Goal: Task Accomplishment & Management: Complete application form

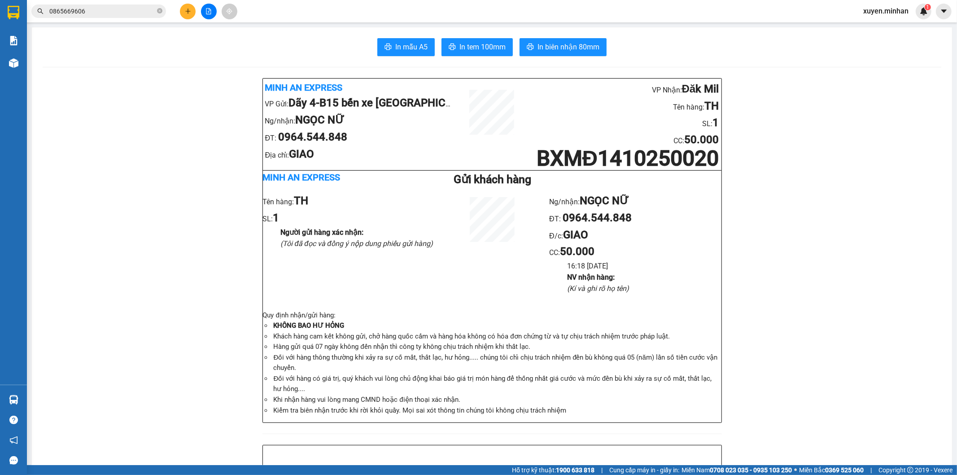
click at [189, 11] on icon "plus" at bounding box center [187, 11] width 5 height 0
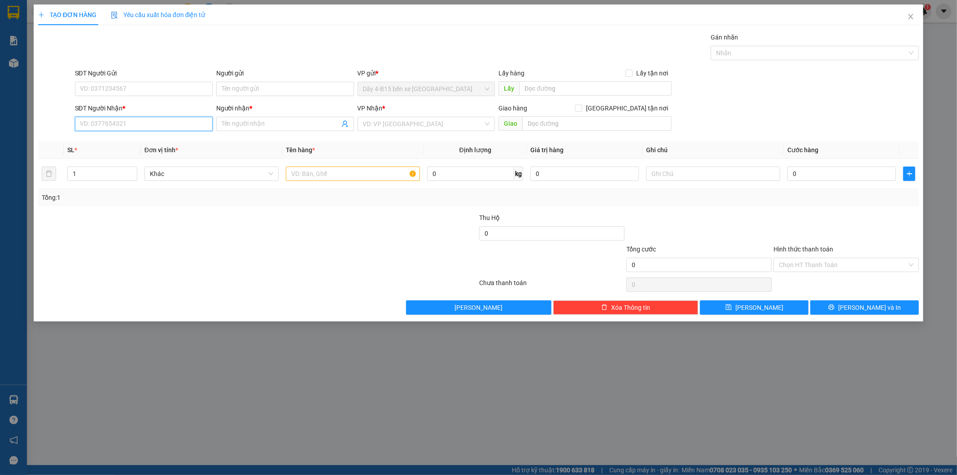
click at [108, 124] on input "SĐT Người Nhận *" at bounding box center [144, 124] width 138 height 14
click at [122, 141] on div "0399136734 - EAPO" at bounding box center [143, 142] width 127 height 10
type input "0399136734"
type input "EAPO"
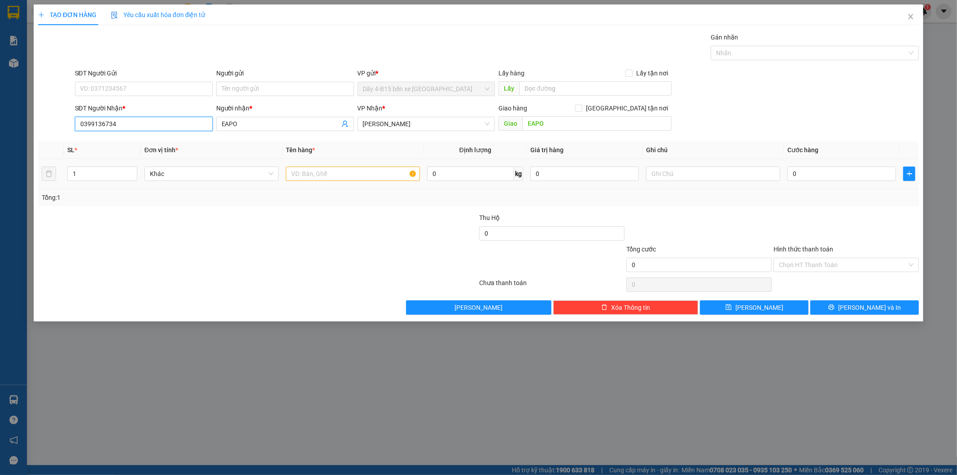
type input "0399136734"
click at [350, 175] on input "text" at bounding box center [353, 173] width 134 height 14
type input "[GEOGRAPHIC_DATA]"
click at [863, 177] on input "0" at bounding box center [841, 173] width 109 height 14
type input "3"
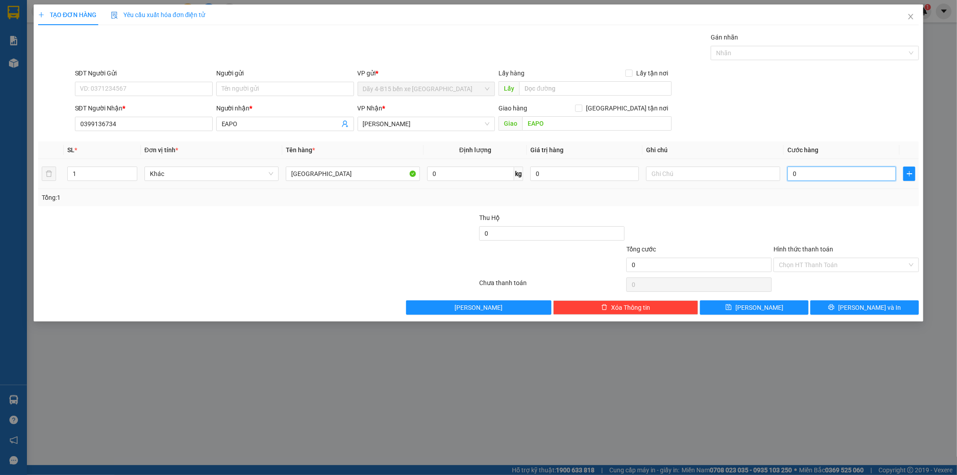
type input "3"
type input "35"
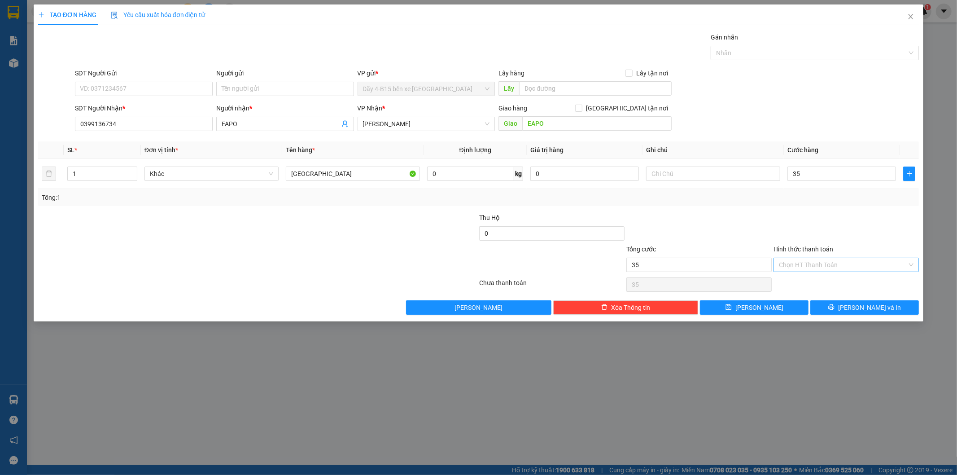
type input "35.000"
drag, startPoint x: 853, startPoint y: 257, endPoint x: 851, endPoint y: 266, distance: 8.7
click at [852, 258] on input "Hình thức thanh toán" at bounding box center [843, 264] width 128 height 13
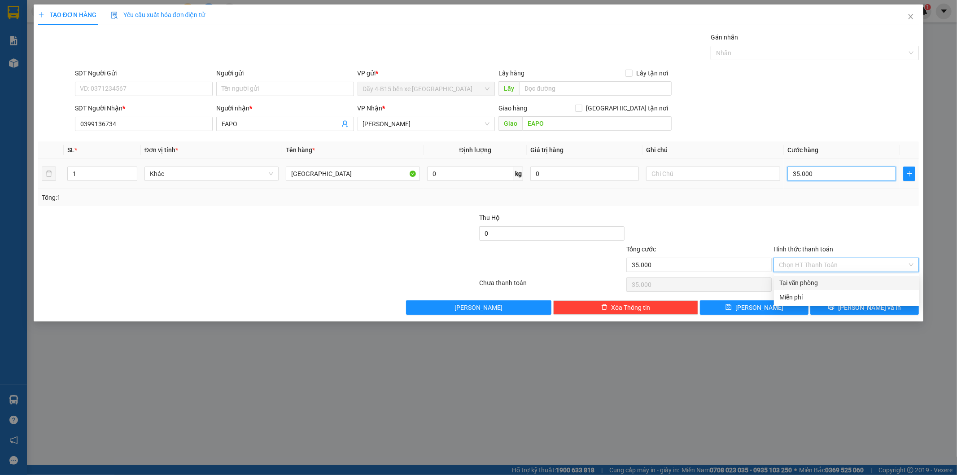
click at [822, 173] on input "35.000" at bounding box center [841, 173] width 109 height 14
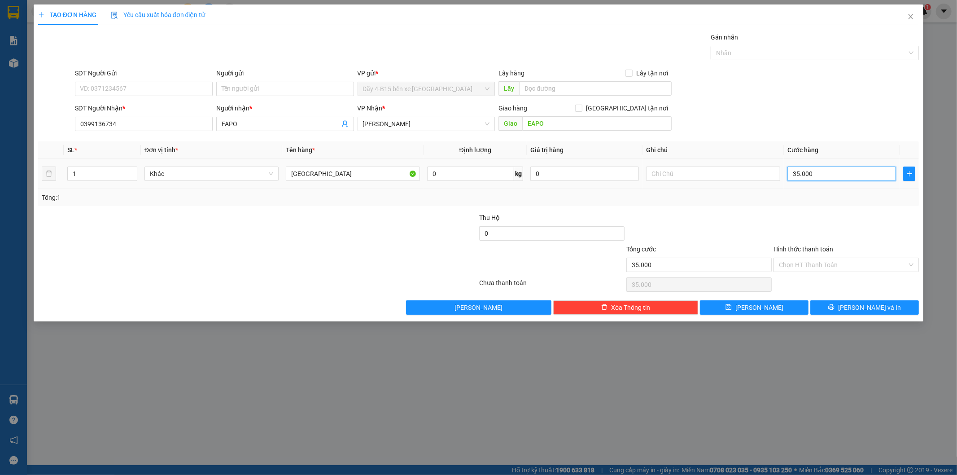
click at [822, 173] on input "35.000" at bounding box center [841, 173] width 109 height 14
type input "3"
type input "30"
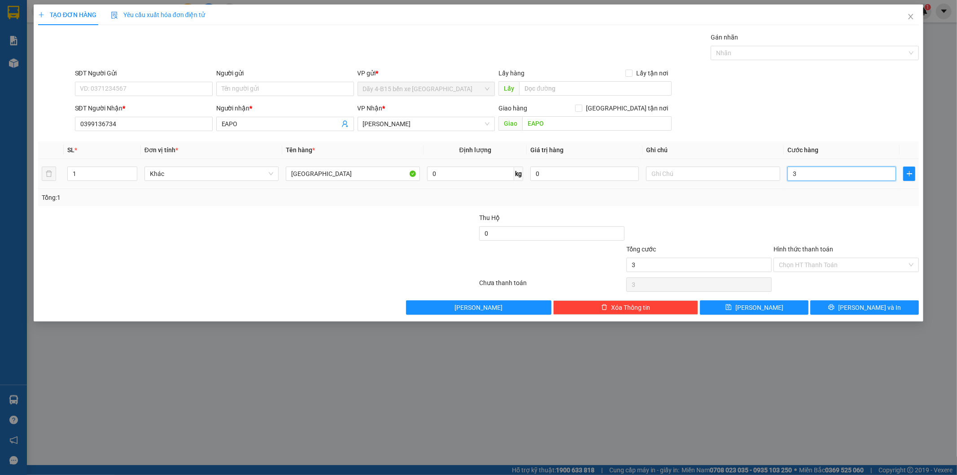
type input "30"
type input "30.000"
click at [816, 202] on div "Tổng: 1" at bounding box center [478, 197] width 881 height 17
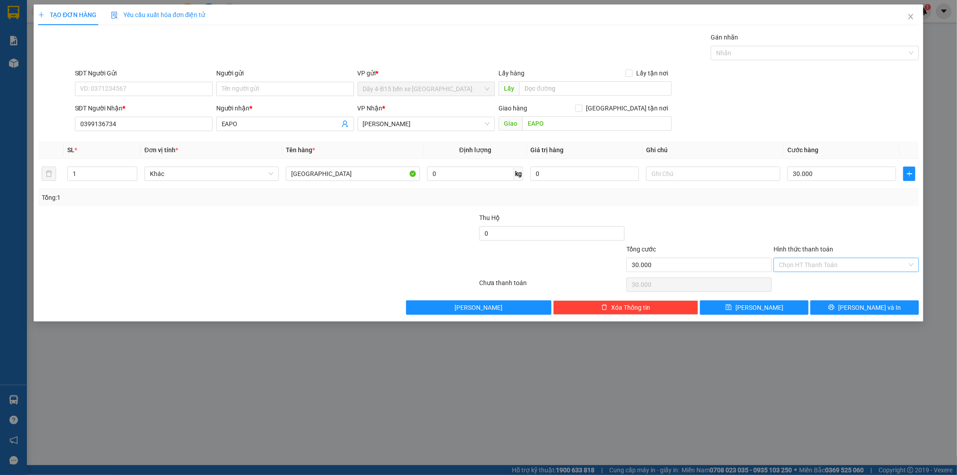
click at [839, 267] on input "Hình thức thanh toán" at bounding box center [843, 264] width 128 height 13
click at [821, 280] on div "Tại văn phòng" at bounding box center [846, 283] width 135 height 10
type input "0"
click at [874, 307] on span "[PERSON_NAME] và In" at bounding box center [869, 307] width 63 height 10
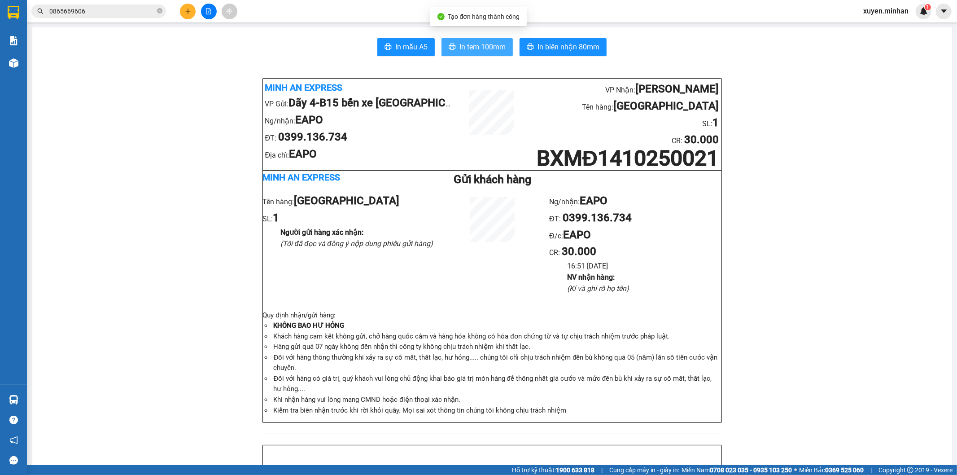
click at [492, 47] on span "In tem 100mm" at bounding box center [482, 46] width 46 height 11
click at [186, 14] on icon "plus" at bounding box center [188, 11] width 6 height 6
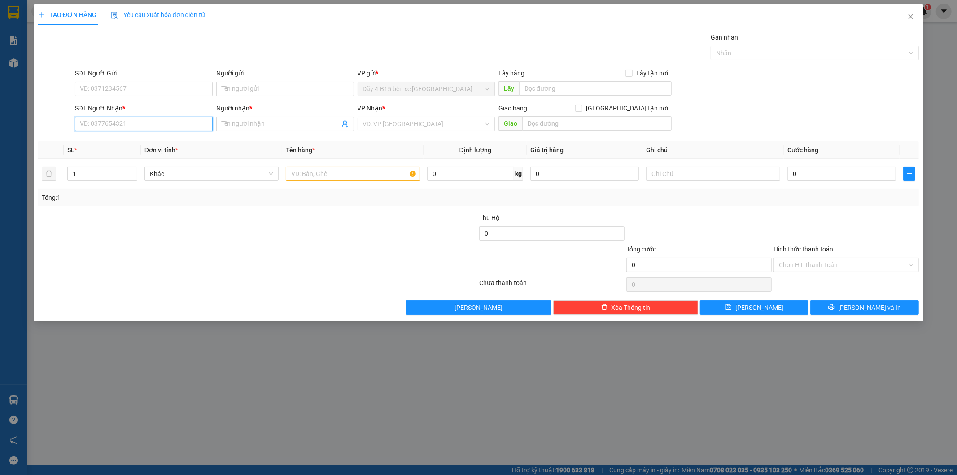
click at [107, 121] on input "SĐT Người Nhận *" at bounding box center [144, 124] width 138 height 14
click at [153, 140] on div "0984117719 - VINH" at bounding box center [143, 142] width 127 height 10
type input "0984117719"
type input "VINH"
type input "ĐẮK WIL"
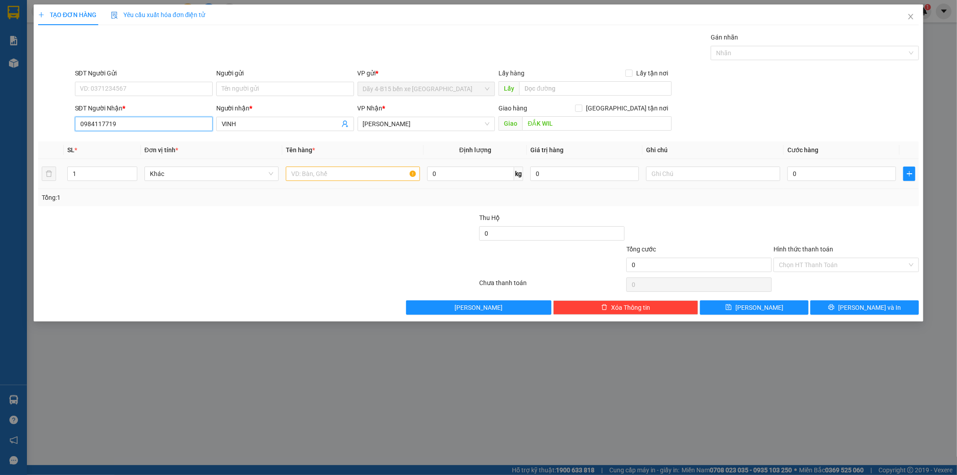
type input "0984117719"
click at [353, 171] on input "text" at bounding box center [353, 173] width 134 height 14
type input "[GEOGRAPHIC_DATA]"
click at [822, 168] on input "0" at bounding box center [841, 173] width 109 height 14
type input "4"
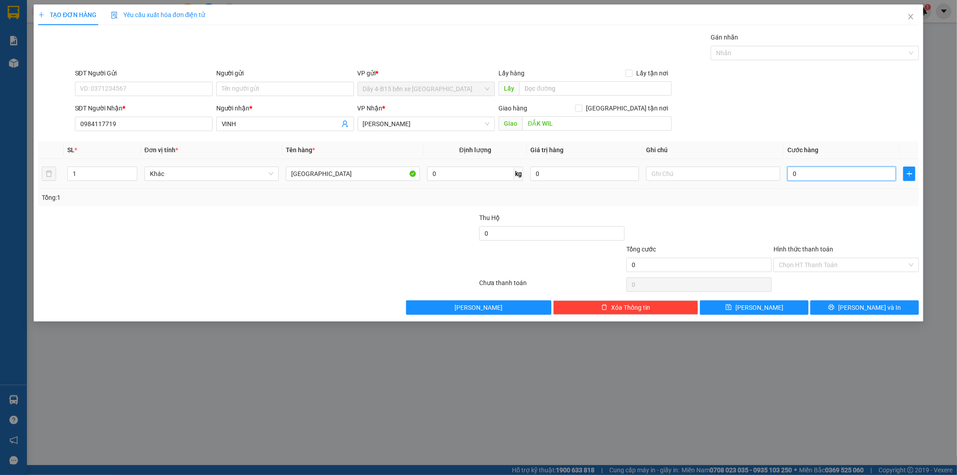
type input "4"
type input "40"
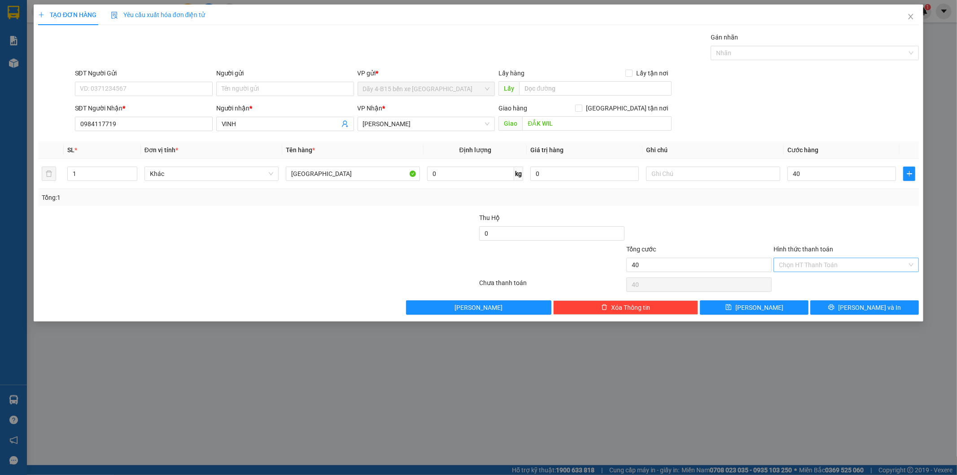
type input "40.000"
click at [842, 266] on input "Hình thức thanh toán" at bounding box center [843, 264] width 128 height 13
click at [832, 279] on div "Tại văn phòng" at bounding box center [846, 283] width 135 height 10
type input "0"
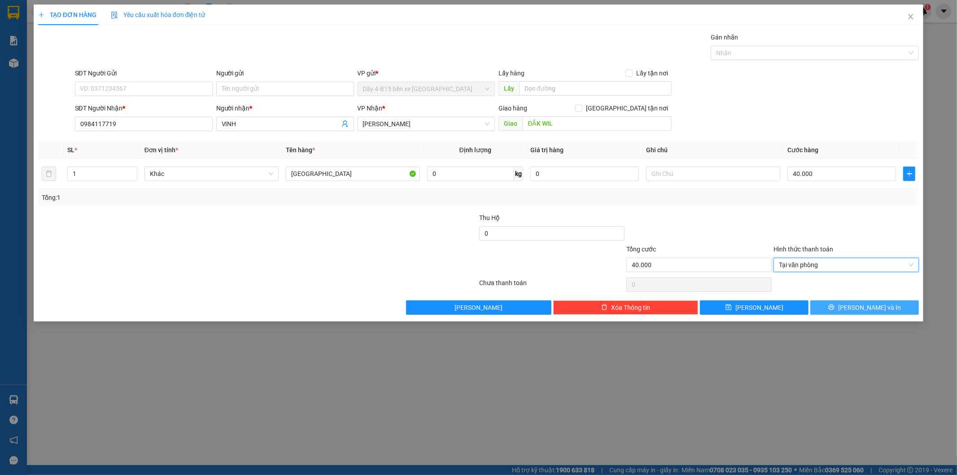
drag, startPoint x: 876, startPoint y: 304, endPoint x: 867, endPoint y: 298, distance: 10.1
click at [876, 304] on span "[PERSON_NAME] và In" at bounding box center [869, 307] width 63 height 10
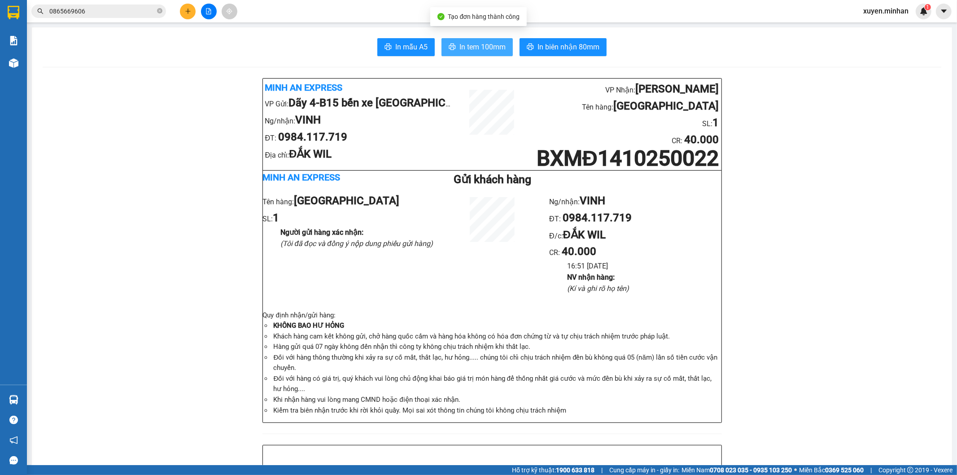
click at [494, 50] on span "In tem 100mm" at bounding box center [482, 46] width 46 height 11
click at [183, 13] on button at bounding box center [188, 12] width 16 height 16
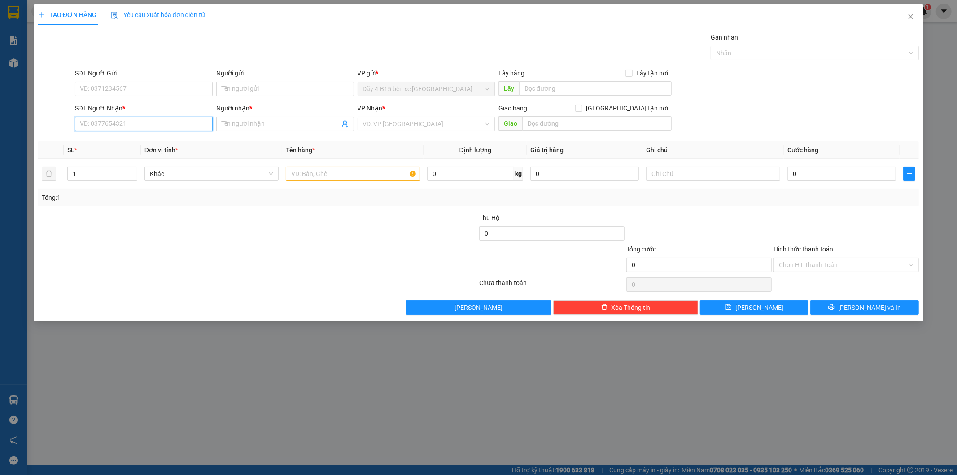
drag, startPoint x: 110, startPoint y: 117, endPoint x: 104, endPoint y: 105, distance: 13.6
click at [111, 117] on input "SĐT Người Nhận *" at bounding box center [144, 124] width 138 height 14
type input "0984366667"
click at [150, 137] on div "0984366667 - TÂM PHÚC" at bounding box center [143, 142] width 127 height 10
type input "TÂM PHÚC"
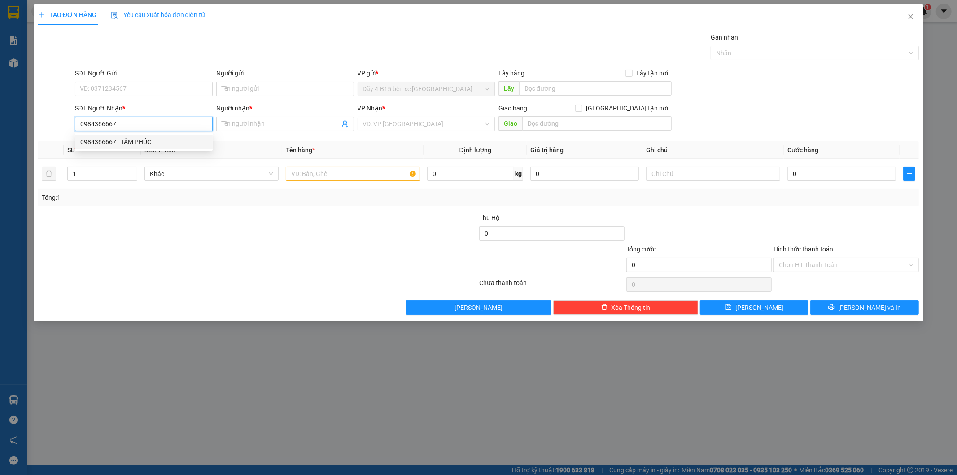
checkbox input "true"
type input "TT"
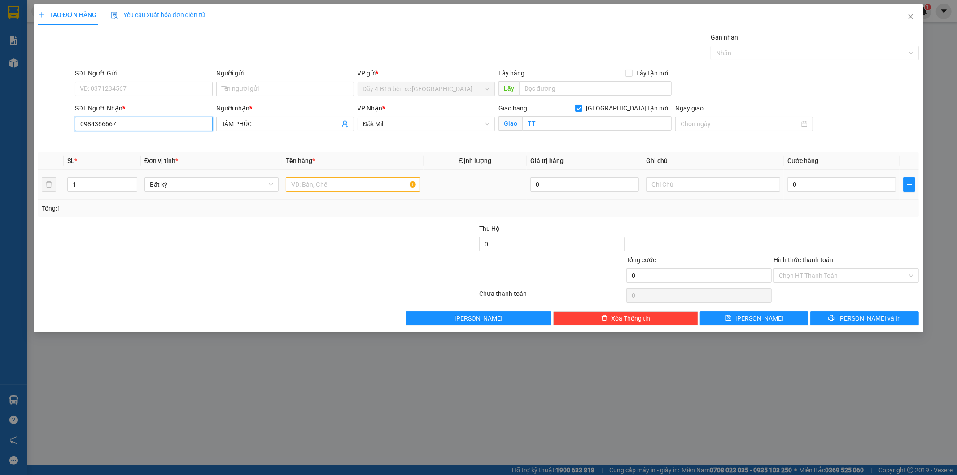
type input "0984366667"
click at [346, 183] on input "text" at bounding box center [353, 184] width 134 height 14
click at [316, 189] on input "[GEOGRAPHIC_DATA]" at bounding box center [353, 184] width 134 height 14
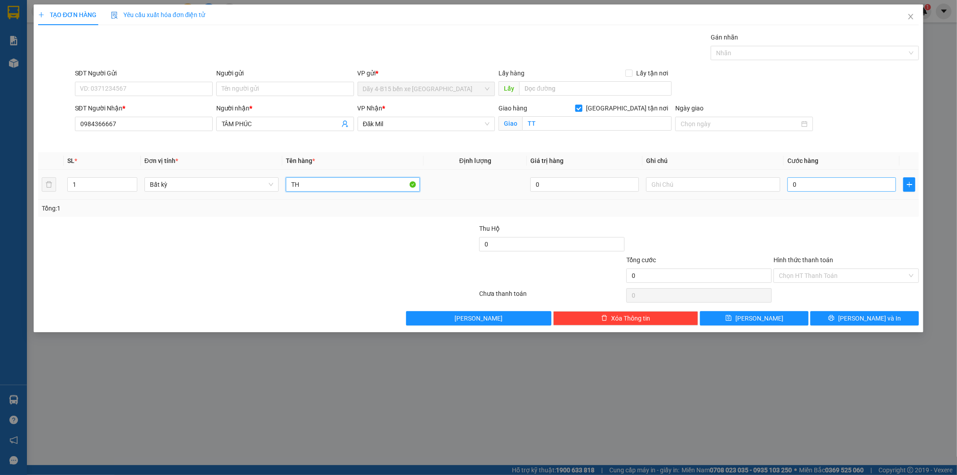
type input "TH"
click at [815, 183] on input "0" at bounding box center [841, 184] width 109 height 14
type input "5"
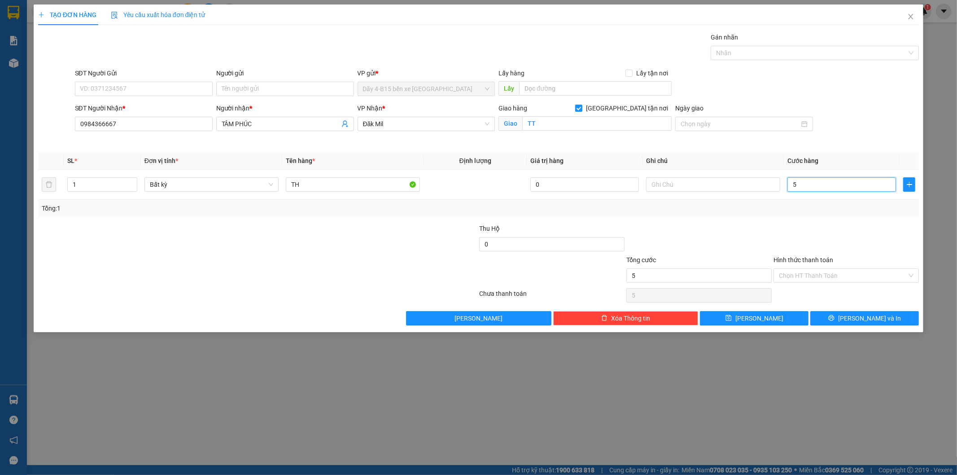
type input "50"
type input "50.000"
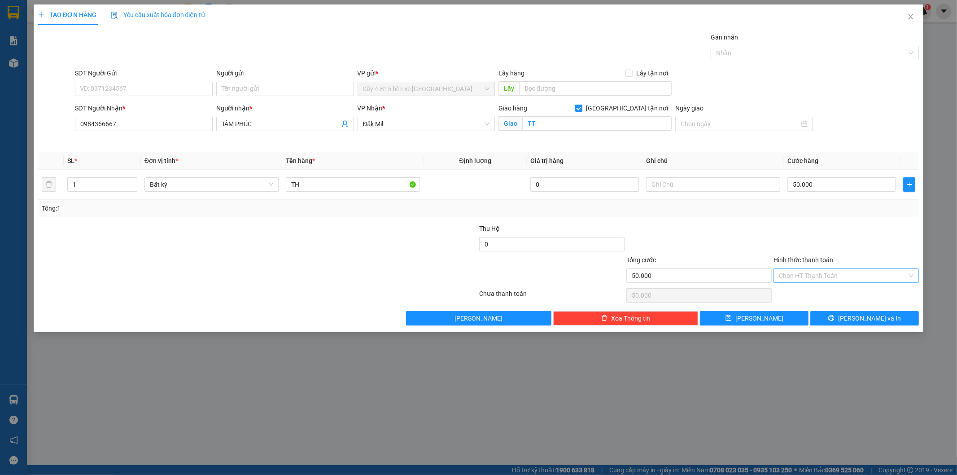
click at [844, 269] on input "Hình thức thanh toán" at bounding box center [843, 275] width 128 height 13
click at [812, 296] on div "Tại văn phòng" at bounding box center [846, 293] width 135 height 10
type input "0"
click at [859, 311] on button "[PERSON_NAME] và In" at bounding box center [864, 318] width 109 height 14
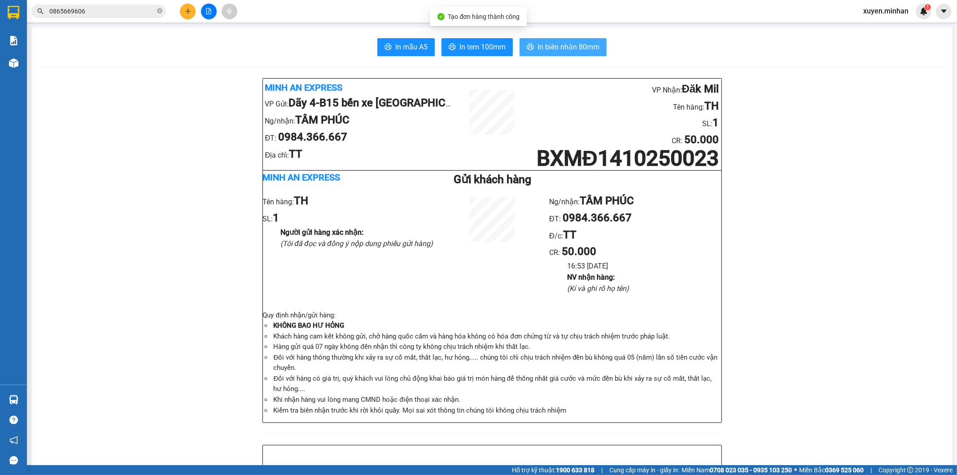
click at [545, 51] on span "In biên nhận 80mm" at bounding box center [568, 46] width 62 height 11
click at [489, 53] on button "In tem 100mm" at bounding box center [476, 47] width 71 height 18
click at [186, 13] on icon "plus" at bounding box center [188, 11] width 6 height 6
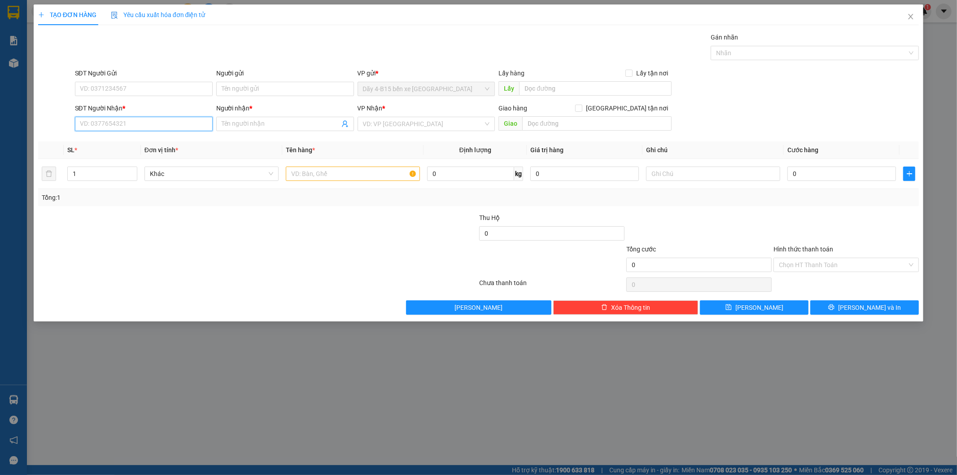
click at [126, 127] on input "SĐT Người Nhận *" at bounding box center [144, 124] width 138 height 14
click at [124, 142] on div "0963044980 - THUỲ" at bounding box center [143, 142] width 127 height 10
type input "0963044980"
type input "THUỲ"
type input "ĐAK WIN"
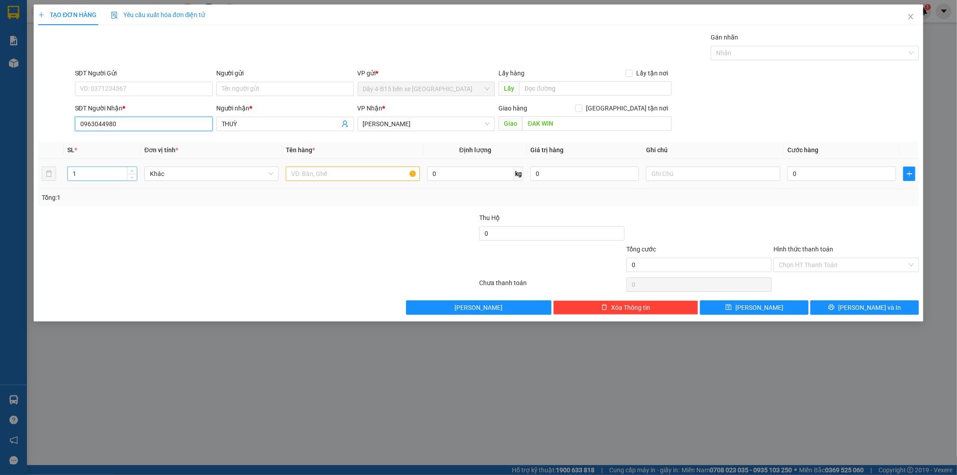
type input "0963044980"
click at [110, 176] on input "1" at bounding box center [102, 173] width 69 height 13
type input "5"
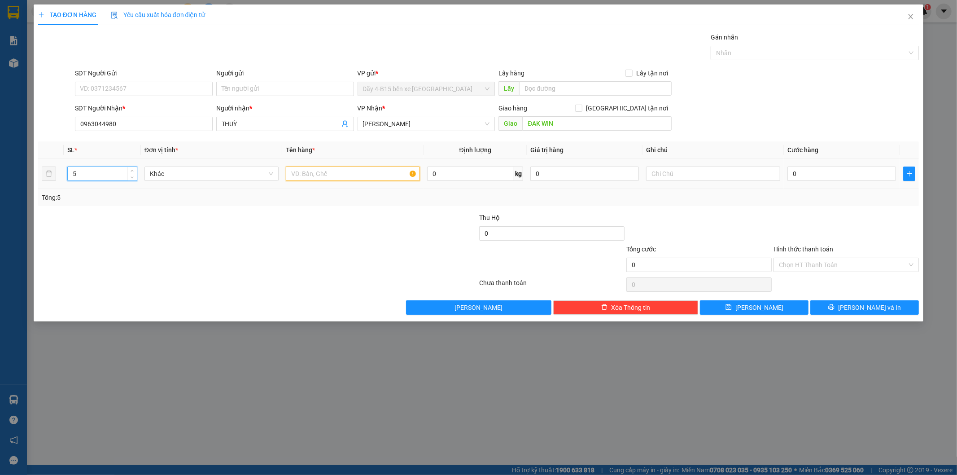
click at [362, 176] on input "text" at bounding box center [353, 173] width 134 height 14
type input "TH GÀ"
click at [798, 174] on input "0" at bounding box center [841, 173] width 109 height 14
type input "2"
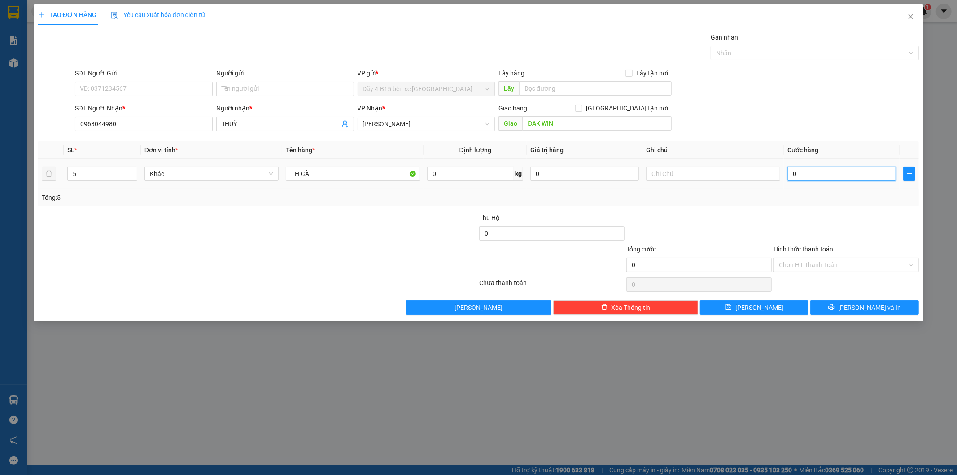
type input "2"
type input "25"
type input "250"
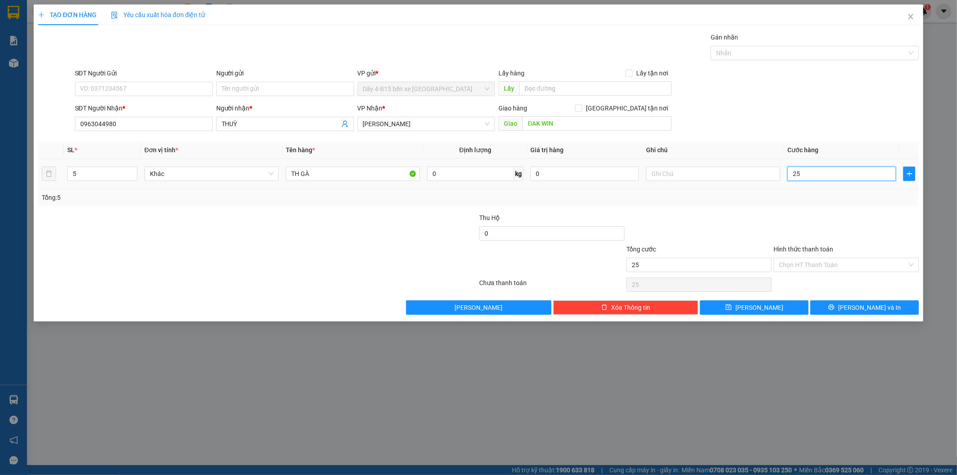
type input "250"
type input "250.000"
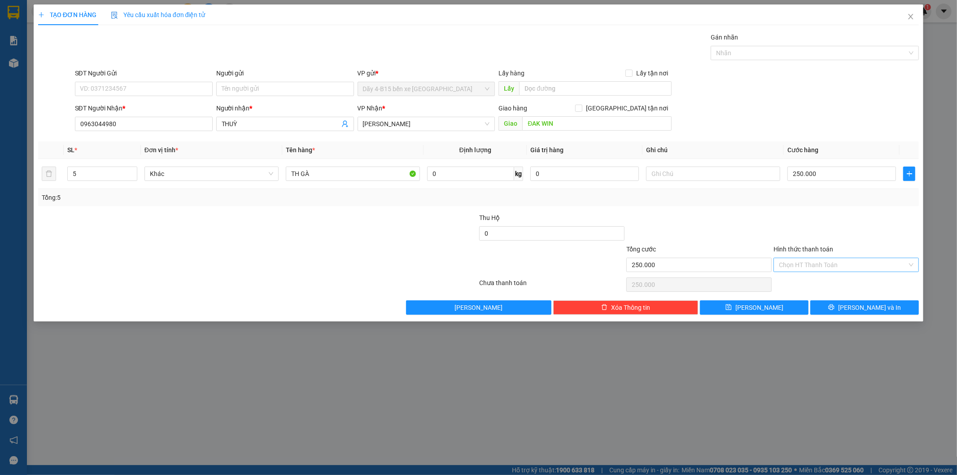
click at [837, 266] on input "Hình thức thanh toán" at bounding box center [843, 264] width 128 height 13
click at [794, 294] on div "Miễn phí" at bounding box center [846, 297] width 135 height 10
type input "0"
click at [811, 270] on span "Miễn phí" at bounding box center [846, 264] width 135 height 13
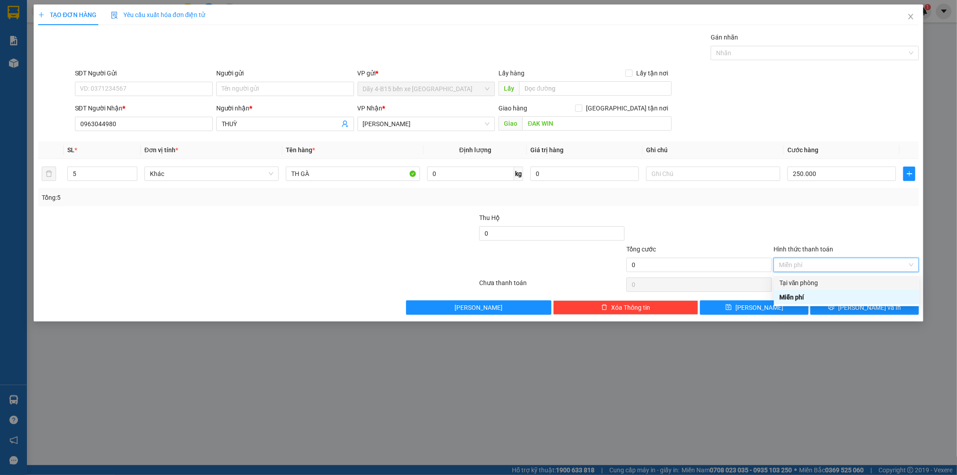
click at [796, 287] on div "Tại văn phòng" at bounding box center [846, 283] width 135 height 10
type input "250.000"
click at [803, 258] on span "Tại văn phòng" at bounding box center [846, 264] width 135 height 13
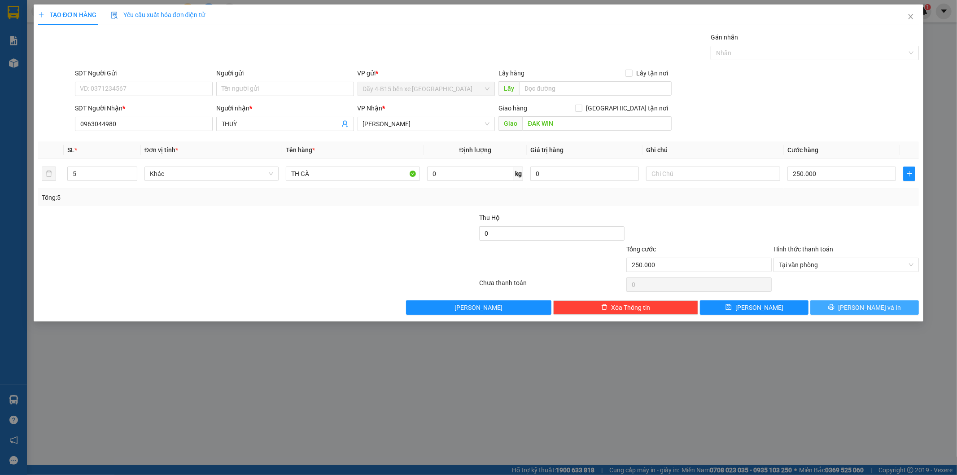
click at [877, 311] on span "[PERSON_NAME] và In" at bounding box center [869, 307] width 63 height 10
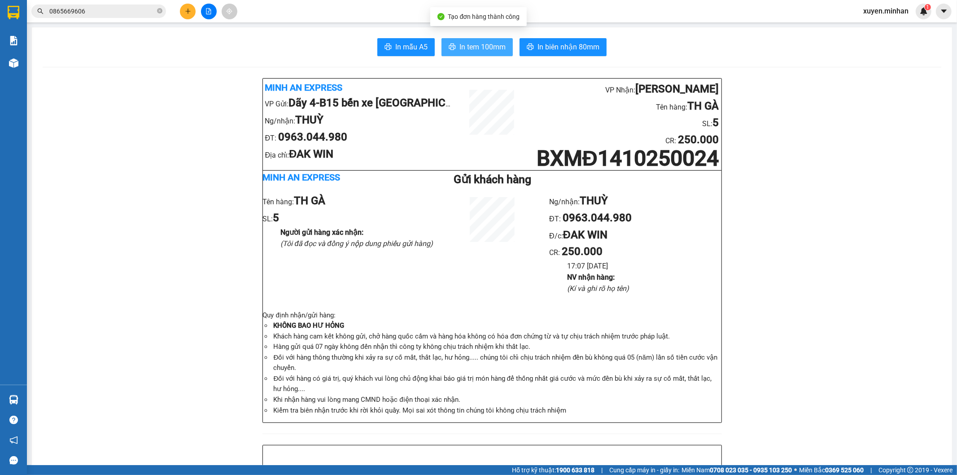
click at [491, 48] on span "In tem 100mm" at bounding box center [482, 46] width 46 height 11
click at [554, 51] on span "In biên nhận 80mm" at bounding box center [568, 46] width 62 height 11
click at [193, 11] on button at bounding box center [188, 12] width 16 height 16
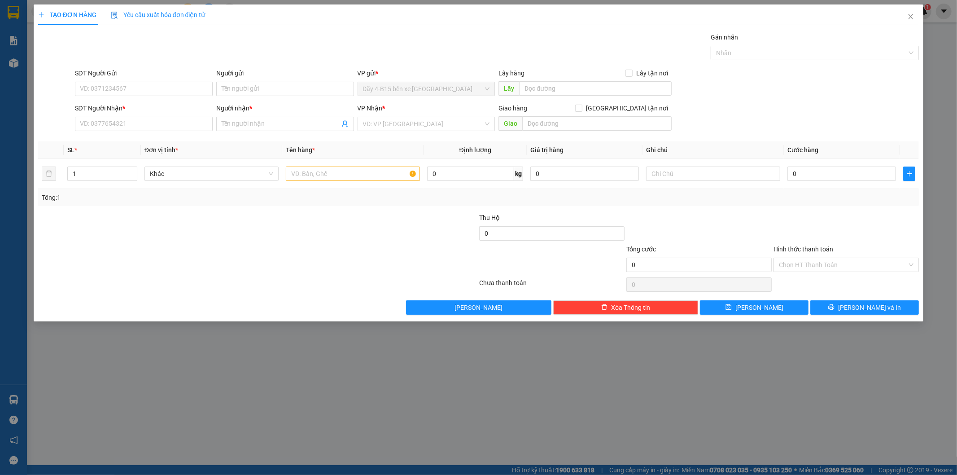
click at [128, 111] on div "SĐT Người Nhận *" at bounding box center [144, 108] width 138 height 10
click at [128, 117] on input "SĐT Người Nhận *" at bounding box center [144, 124] width 138 height 14
click at [114, 139] on div "0325708029 - [PERSON_NAME]" at bounding box center [143, 142] width 127 height 10
type input "0325708029"
type input "[PERSON_NAME]"
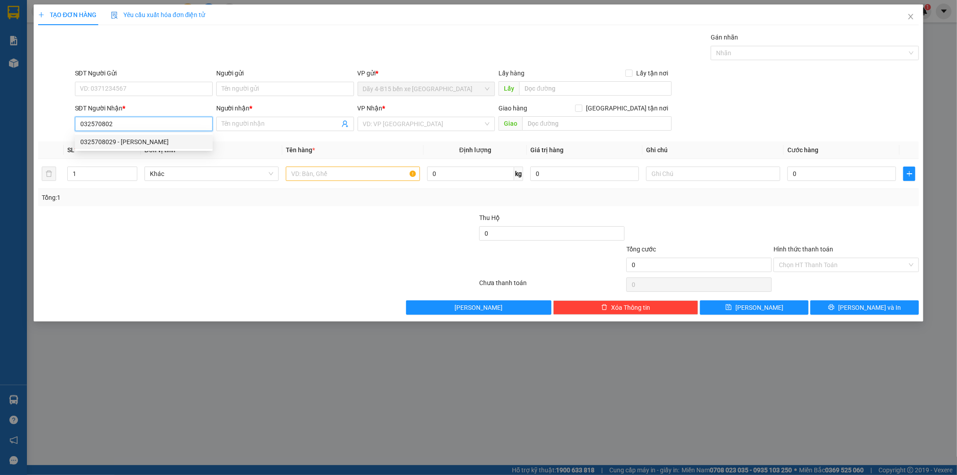
checkbox input "true"
type input "GIAO"
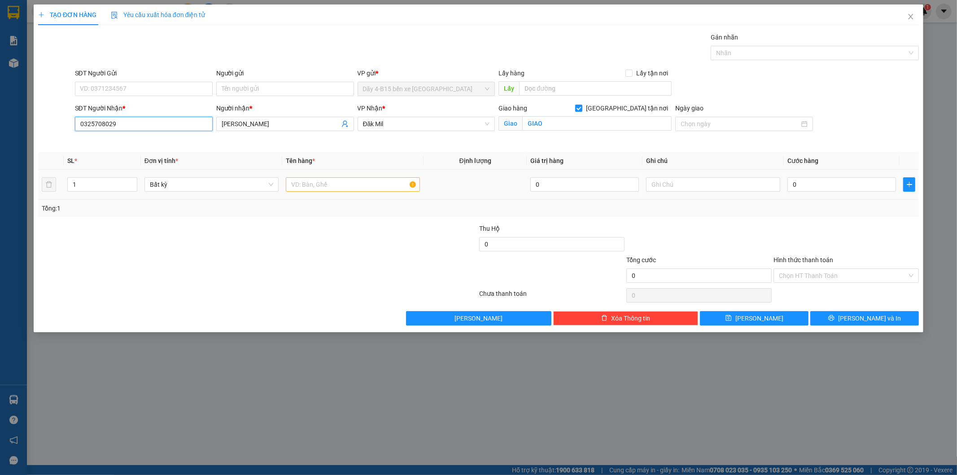
type input "0325708029"
drag, startPoint x: 305, startPoint y: 186, endPoint x: 298, endPoint y: 181, distance: 9.0
click at [304, 186] on input "text" at bounding box center [353, 184] width 134 height 14
type input "TH"
type input "4"
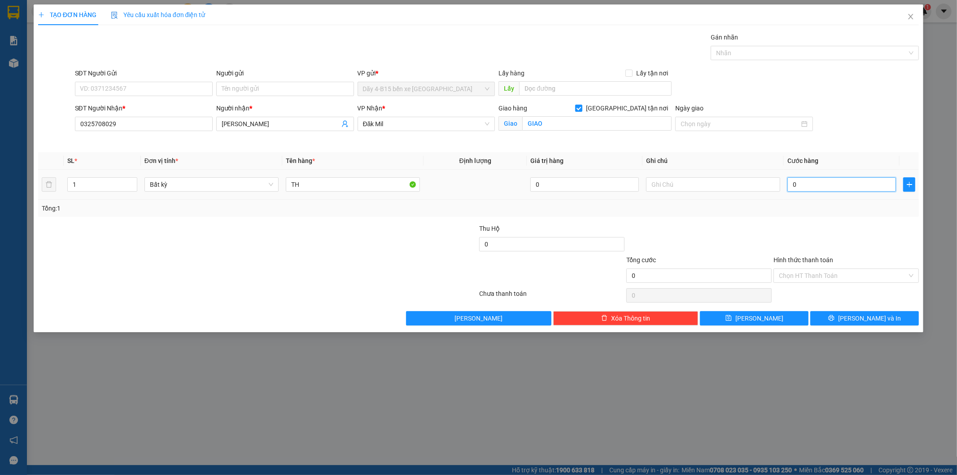
type input "4"
type input "40"
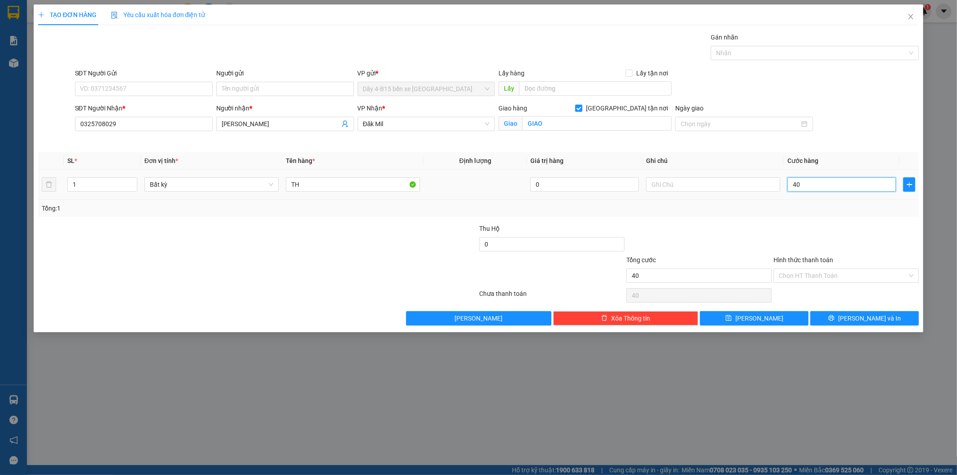
type input "4"
type input "0"
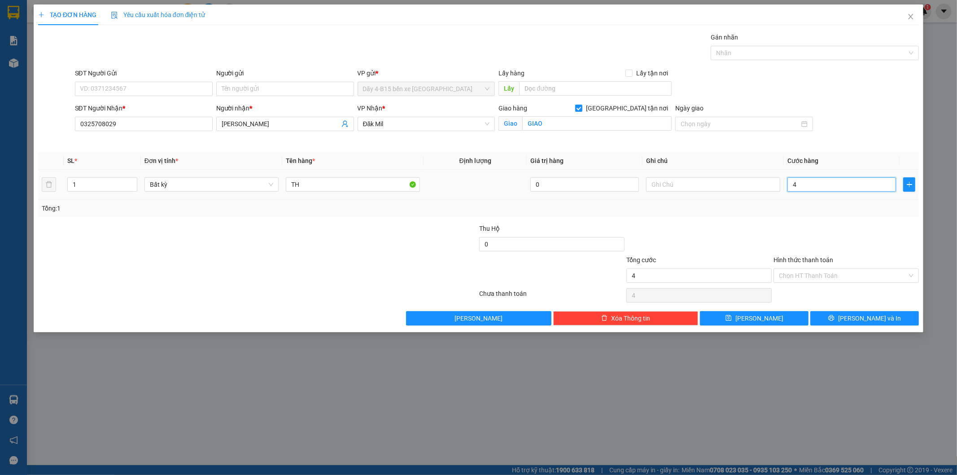
type input "0"
type input "05"
type input "5"
type input "050"
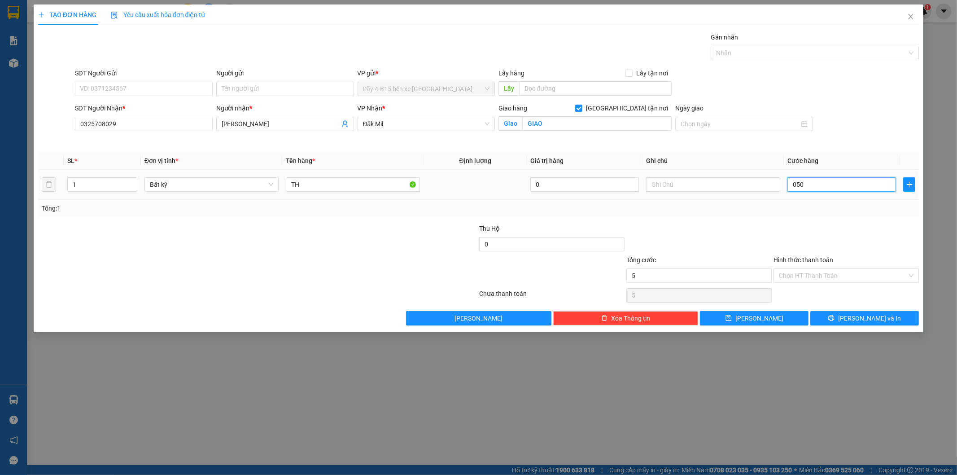
type input "50"
type input "50.000"
drag, startPoint x: 844, startPoint y: 270, endPoint x: 842, endPoint y: 281, distance: 10.9
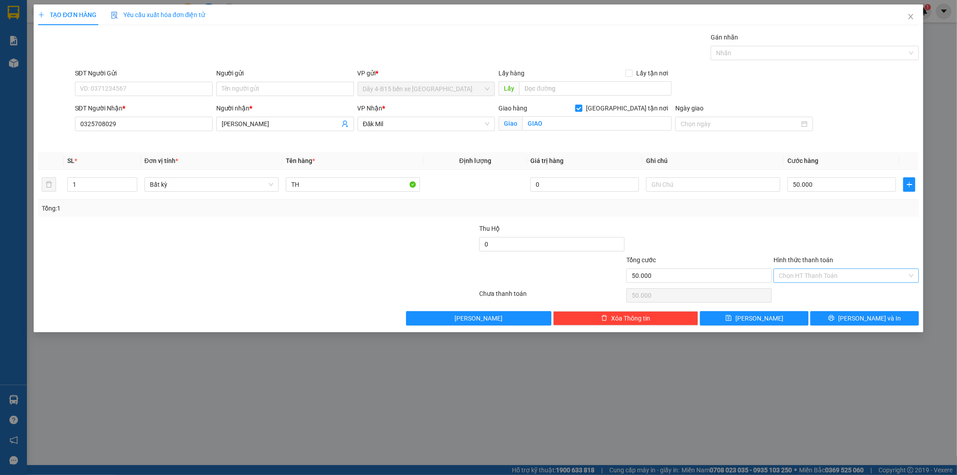
click at [844, 271] on input "Hình thức thanh toán" at bounding box center [843, 275] width 128 height 13
click at [842, 295] on div "Tại văn phòng" at bounding box center [846, 293] width 135 height 10
type input "0"
drag, startPoint x: 851, startPoint y: 318, endPoint x: 859, endPoint y: 315, distance: 9.2
click at [834, 318] on icon "printer" at bounding box center [832, 318] width 6 height 6
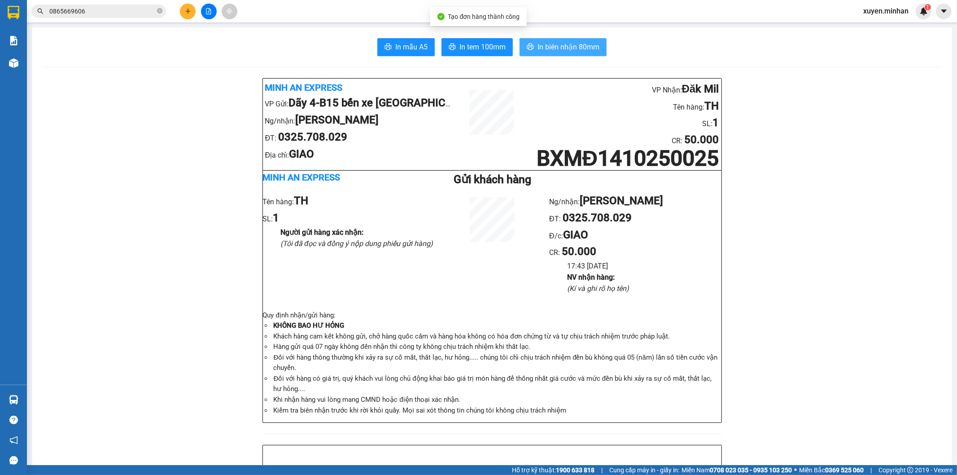
click at [560, 44] on span "In biên nhận 80mm" at bounding box center [568, 46] width 62 height 11
drag, startPoint x: 478, startPoint y: 49, endPoint x: 470, endPoint y: 48, distance: 7.7
click at [477, 49] on span "In tem 100mm" at bounding box center [482, 46] width 46 height 11
